Goal: Navigation & Orientation: Find specific page/section

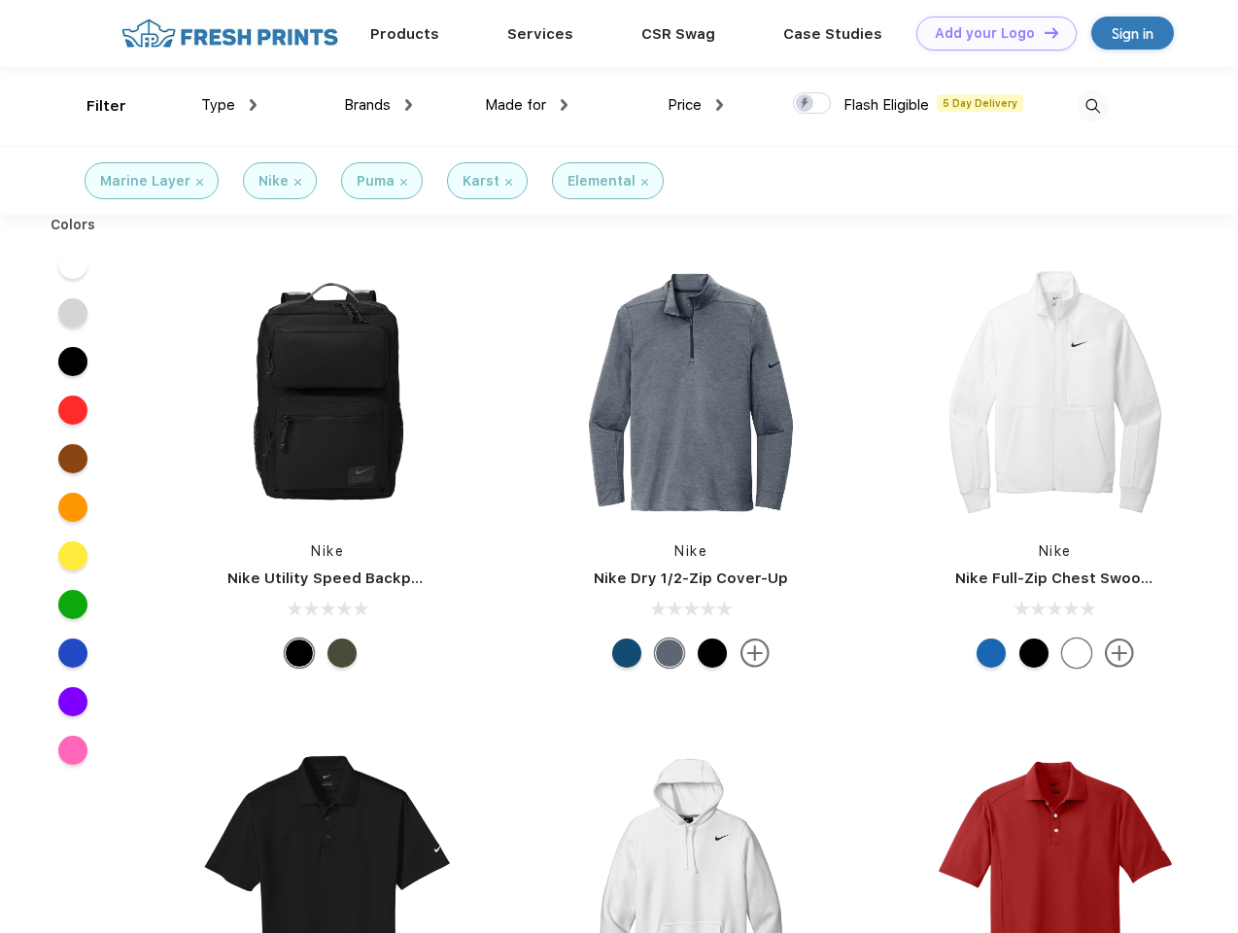
scroll to position [1, 0]
click at [990, 33] on link "Add your Logo Design Tool" at bounding box center [997, 34] width 160 height 34
click at [0, 0] on div "Design Tool" at bounding box center [0, 0] width 0 height 0
click at [1043, 32] on link "Add your Logo Design Tool" at bounding box center [997, 34] width 160 height 34
click at [93, 106] on div "Filter" at bounding box center [107, 106] width 40 height 22
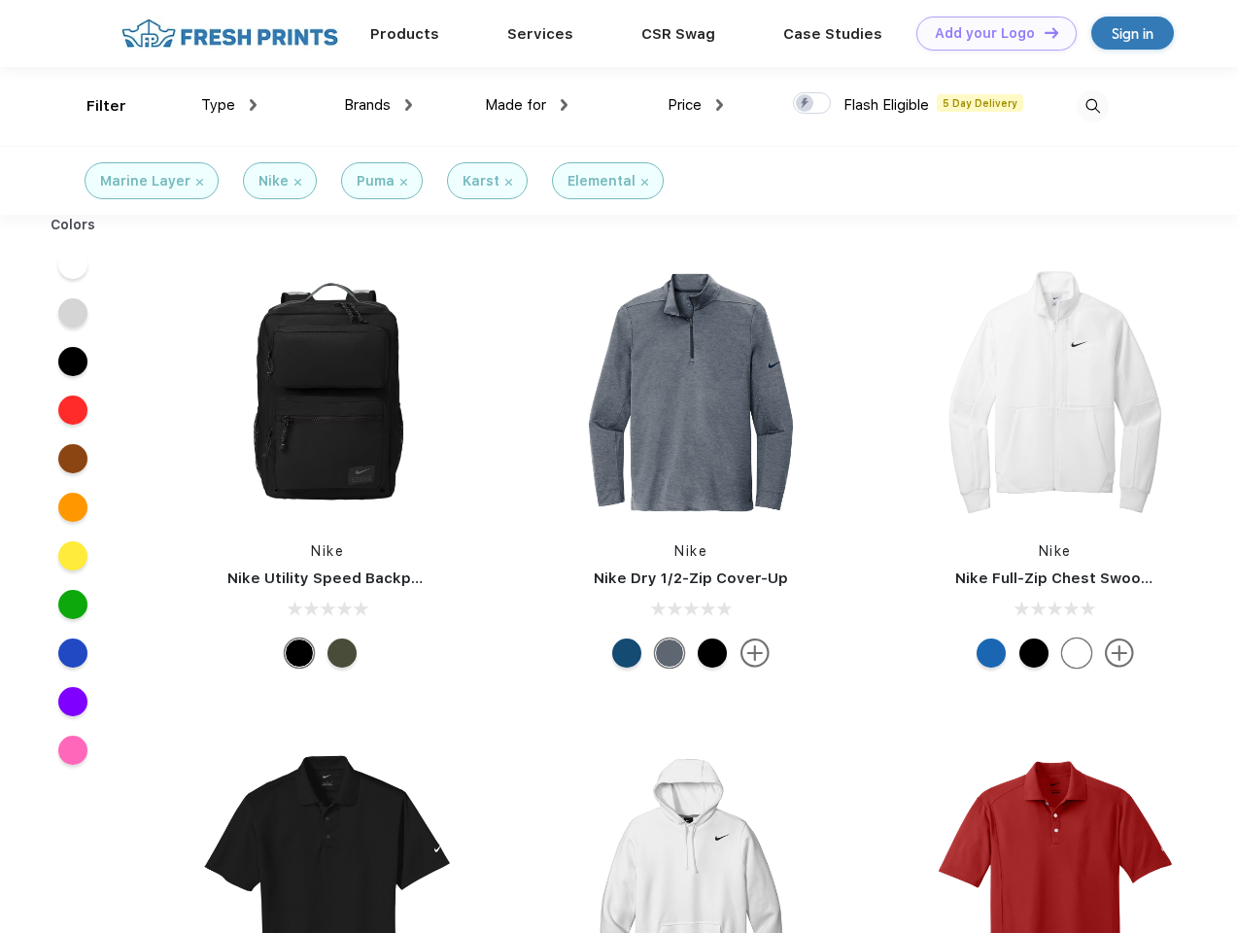
click at [229, 105] on span "Type" at bounding box center [218, 104] width 34 height 17
click at [378, 105] on span "Brands" at bounding box center [367, 104] width 47 height 17
click at [527, 105] on span "Made for" at bounding box center [515, 104] width 61 height 17
click at [696, 105] on span "Price" at bounding box center [685, 104] width 34 height 17
click at [813, 104] on div at bounding box center [812, 102] width 38 height 21
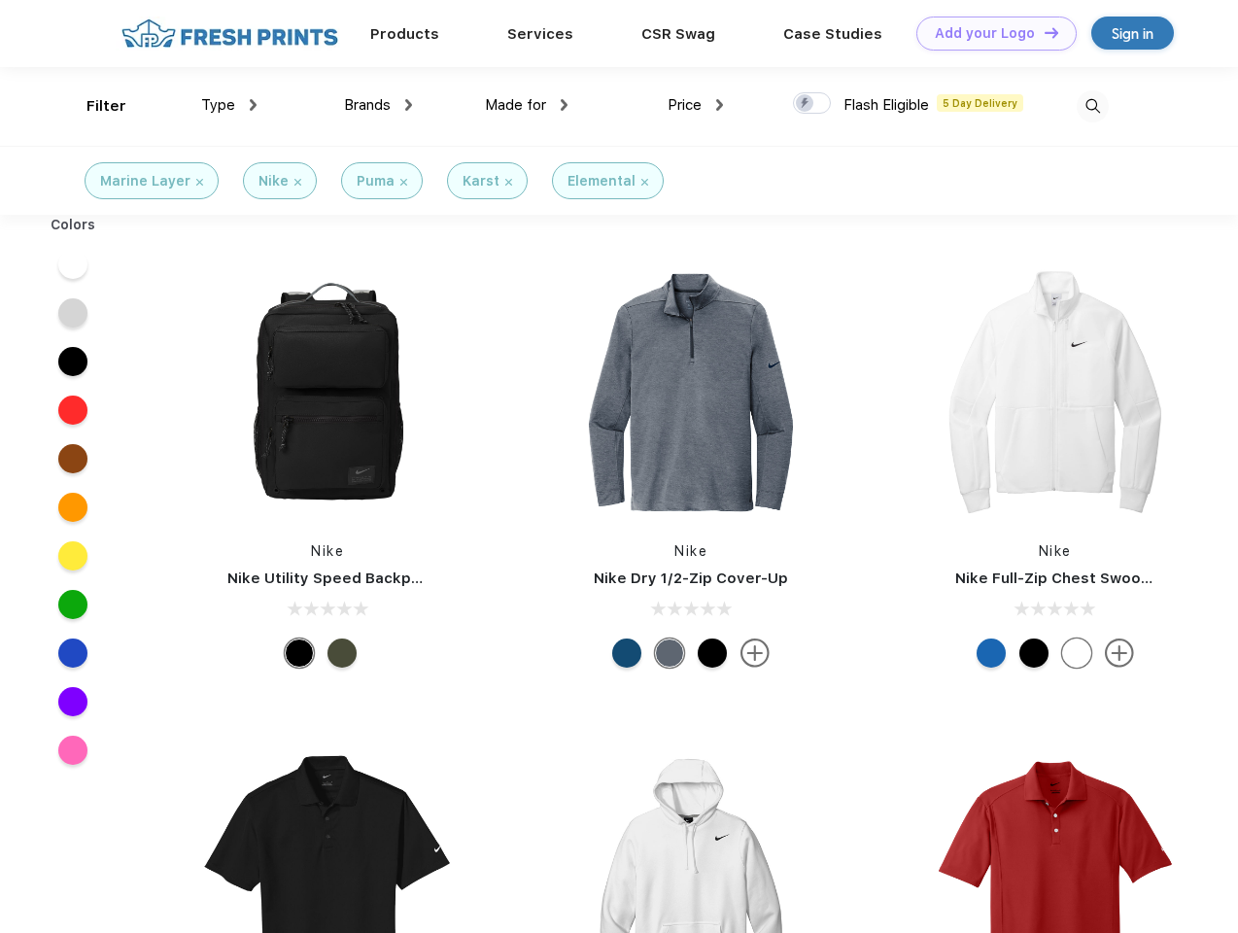
click at [806, 104] on input "checkbox" at bounding box center [799, 97] width 13 height 13
click at [1093, 106] on img at bounding box center [1093, 106] width 32 height 32
